Goal: Communication & Community: Answer question/provide support

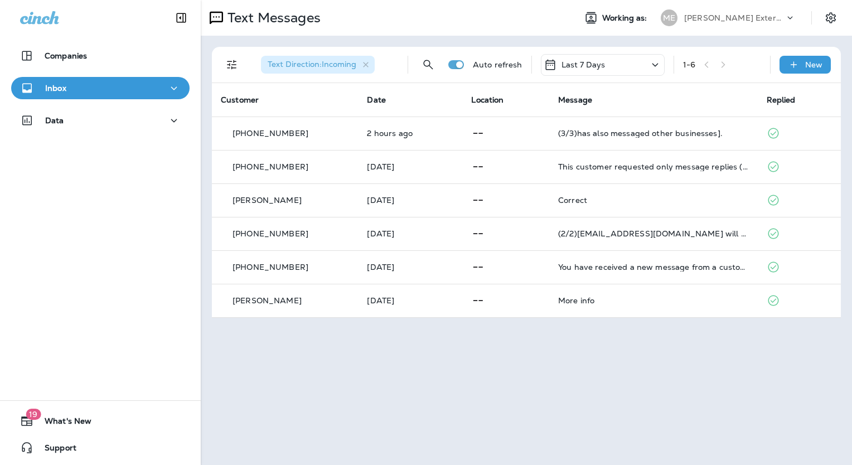
click at [488, 68] on p "Auto refresh" at bounding box center [498, 64] width 50 height 9
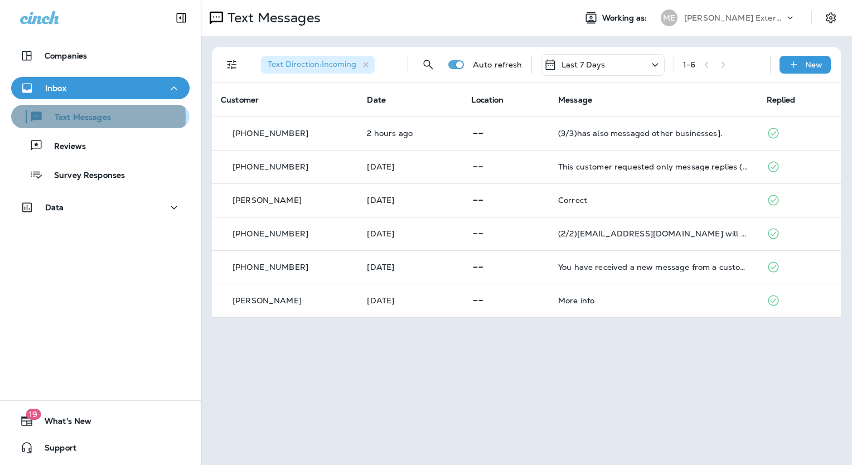
click at [93, 117] on p "Text Messages" at bounding box center [77, 118] width 67 height 11
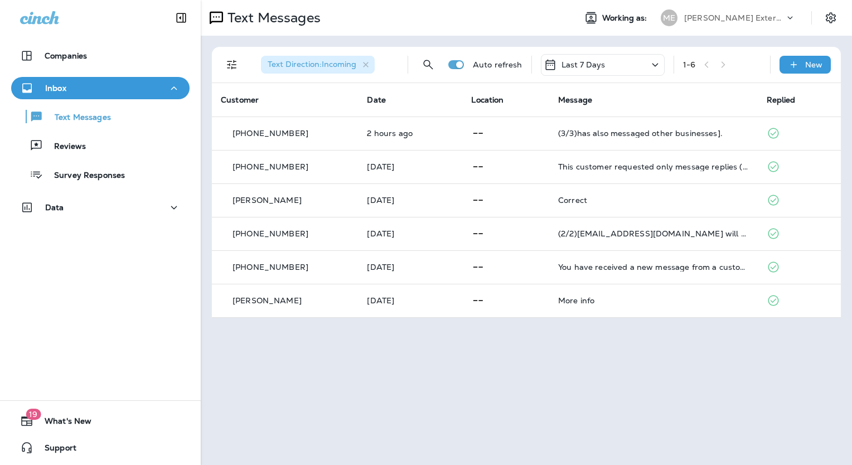
click at [731, 21] on p "[PERSON_NAME] Exterminating" at bounding box center [734, 17] width 100 height 9
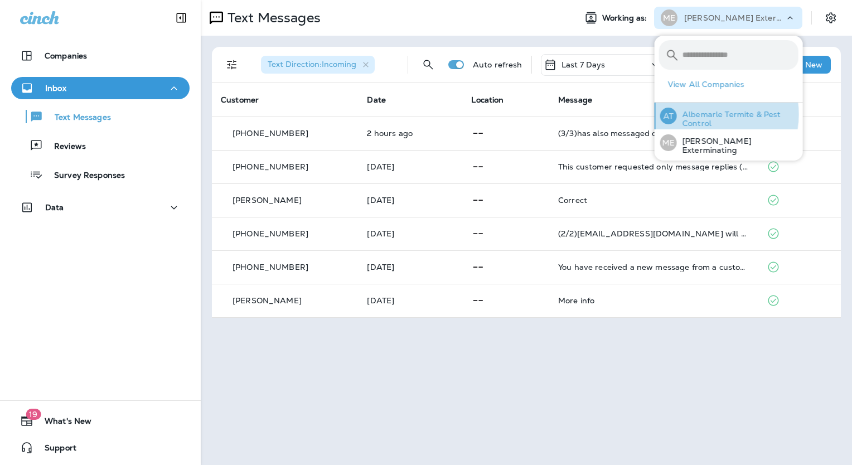
click at [703, 114] on p "Albemarle Termite & Pest Control" at bounding box center [738, 119] width 122 height 18
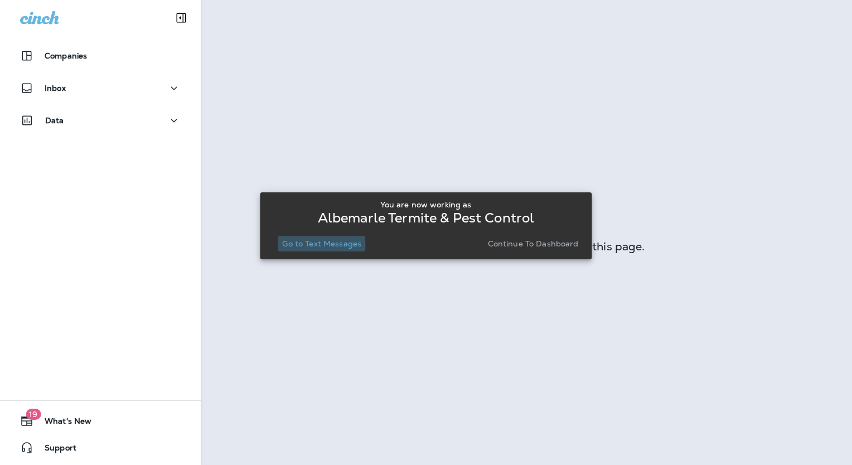
click at [309, 245] on p "Go to Text Messages" at bounding box center [321, 243] width 79 height 9
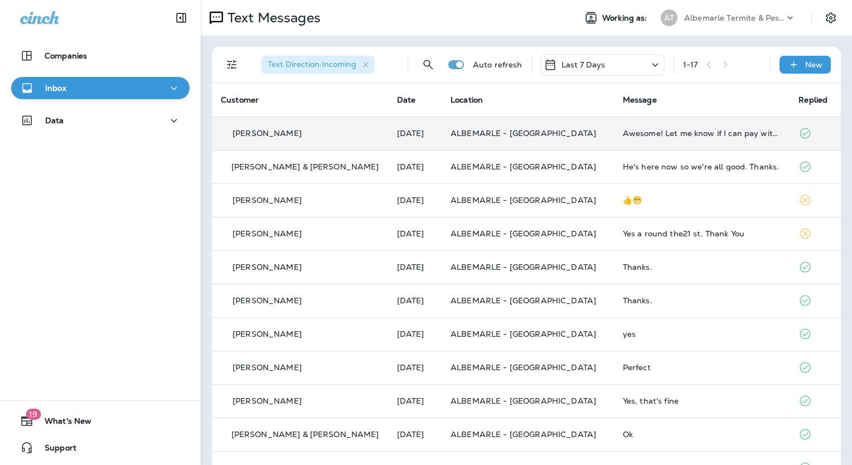
click at [614, 139] on td "Awesome! Let me know if I can pay with a credit card over the phone or if you w…" at bounding box center [702, 133] width 176 height 33
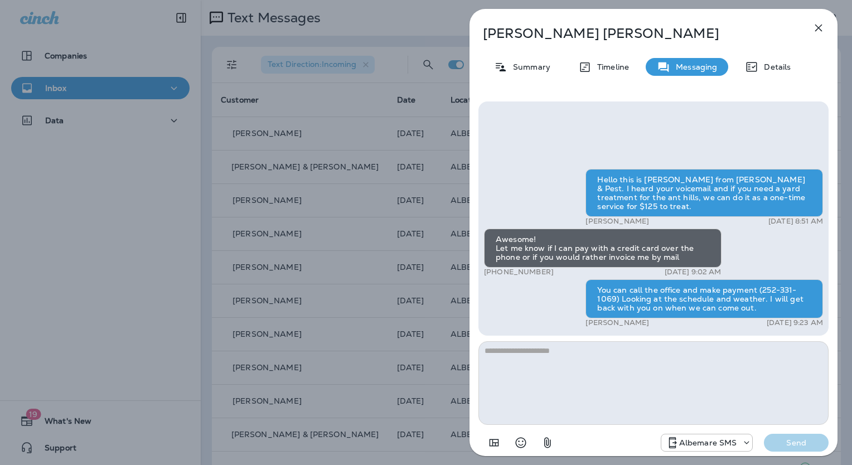
click at [814, 30] on icon "button" at bounding box center [818, 27] width 13 height 13
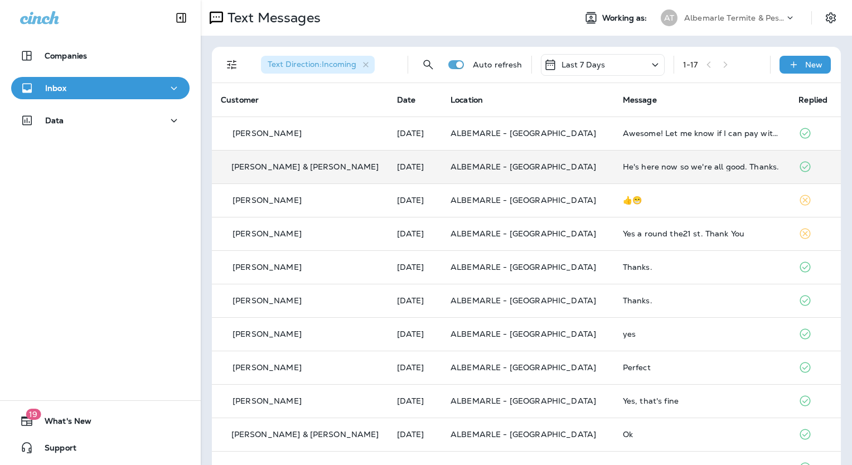
click at [291, 170] on p "[PERSON_NAME] & [PERSON_NAME]" at bounding box center [305, 166] width 148 height 9
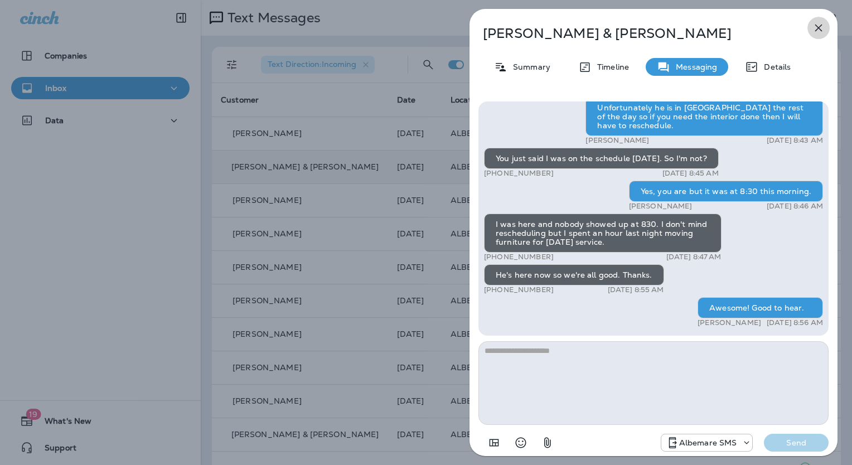
click at [819, 23] on icon "button" at bounding box center [818, 27] width 13 height 13
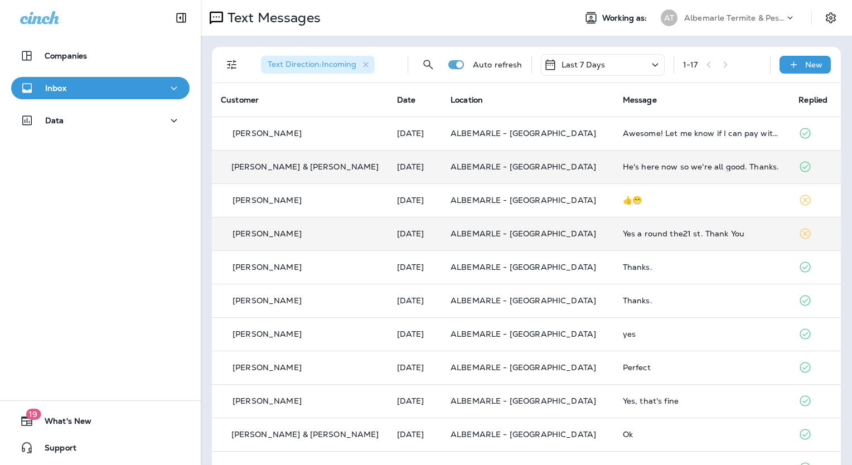
click at [281, 240] on td "[PERSON_NAME]" at bounding box center [300, 233] width 176 height 33
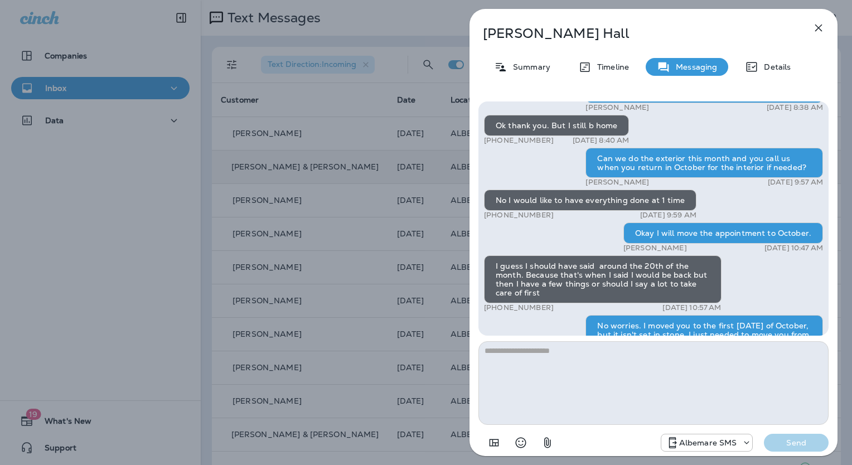
scroll to position [-58, 0]
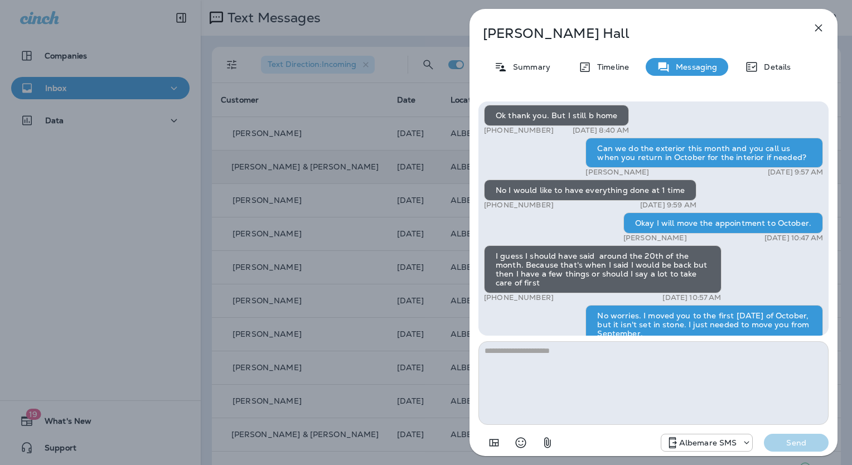
click at [817, 21] on icon "button" at bounding box center [818, 27] width 13 height 13
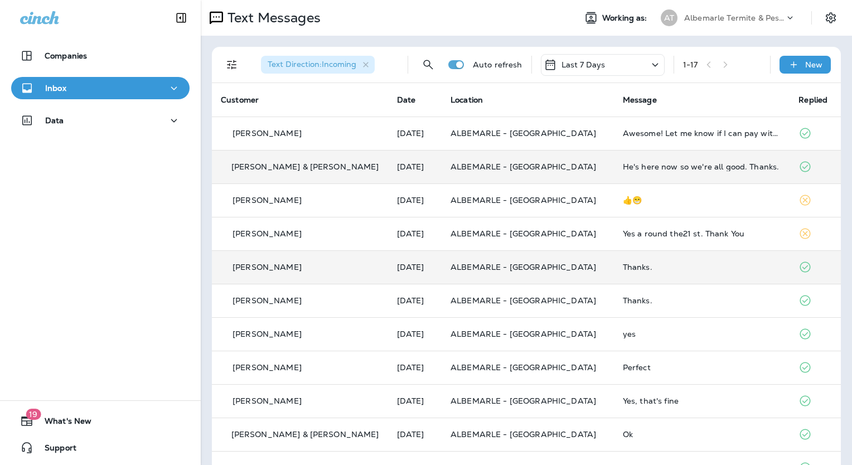
click at [257, 270] on p "[PERSON_NAME]" at bounding box center [267, 267] width 69 height 9
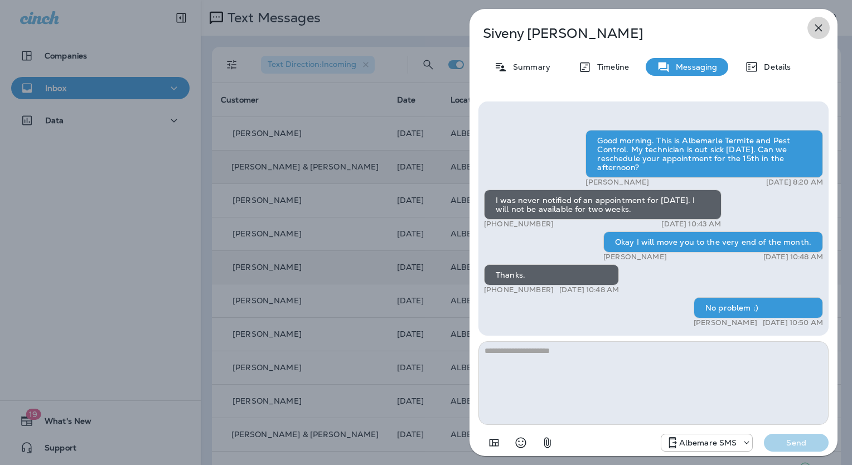
click at [819, 31] on icon "button" at bounding box center [818, 27] width 13 height 13
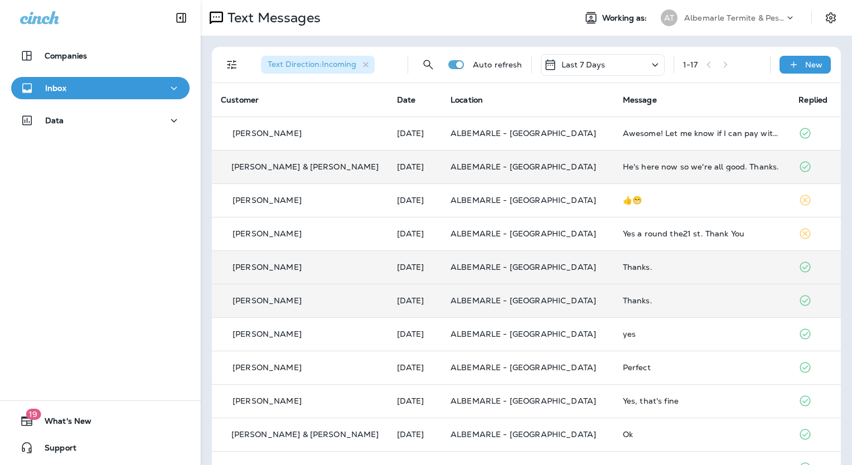
click at [264, 298] on p "[PERSON_NAME]" at bounding box center [267, 300] width 69 height 9
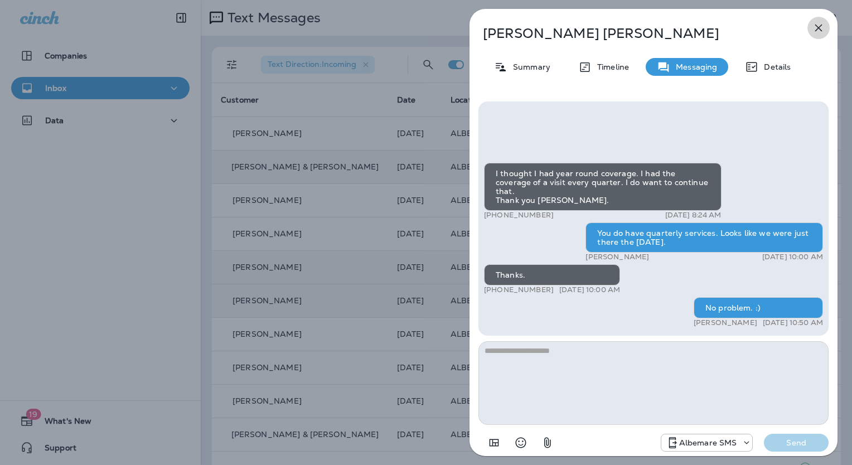
click at [819, 31] on icon "button" at bounding box center [818, 27] width 13 height 13
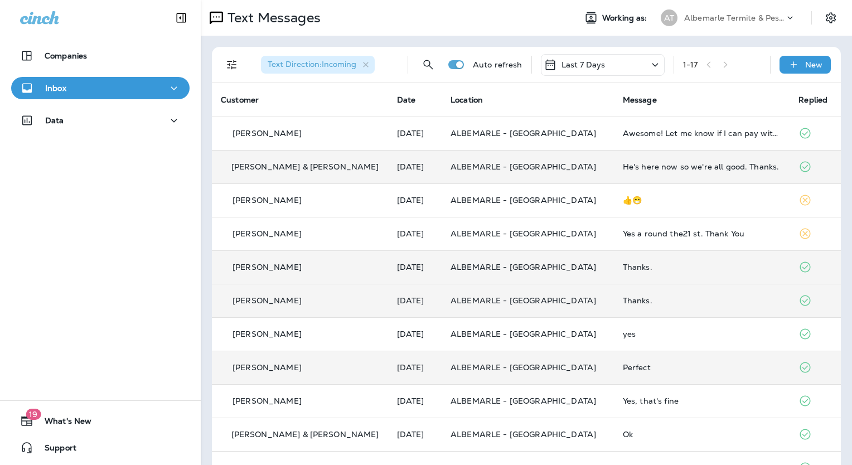
click at [260, 366] on p "[PERSON_NAME]" at bounding box center [267, 367] width 69 height 9
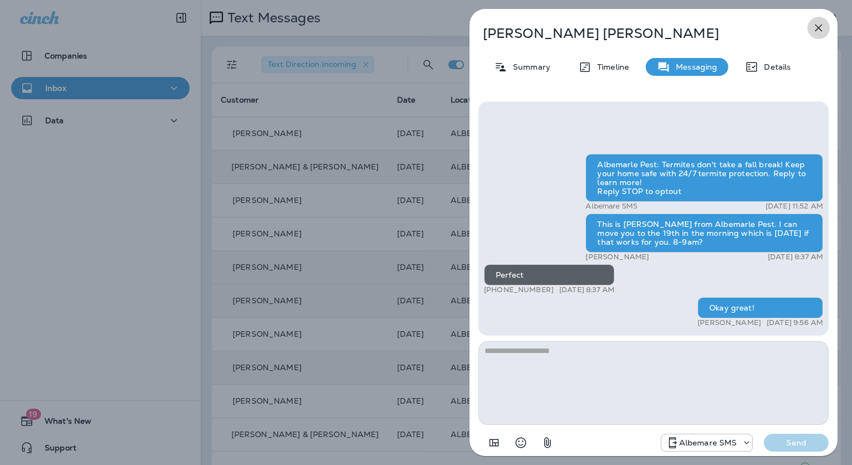
click at [817, 23] on icon "button" at bounding box center [818, 27] width 13 height 13
